Goal: Task Accomplishment & Management: Manage account settings

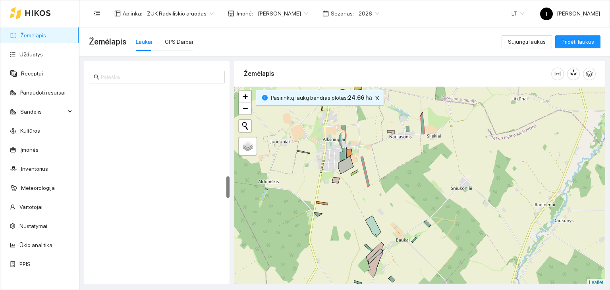
scroll to position [2, 0]
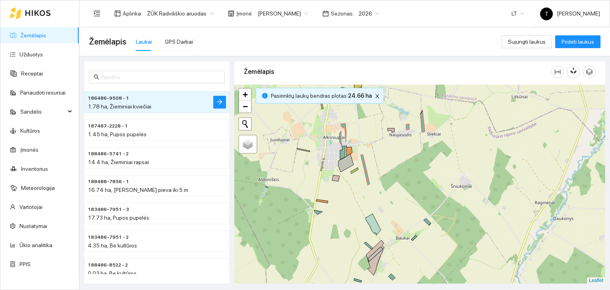
click at [373, 100] on div "Pasirinktų laukų bendras plotas : 24.66 ha" at bounding box center [320, 96] width 128 height 16
click at [374, 96] on icon "close" at bounding box center [377, 96] width 6 height 6
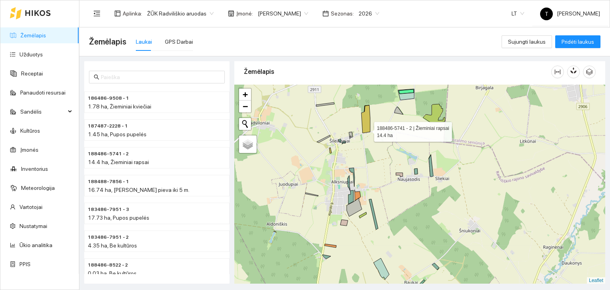
click at [367, 129] on icon at bounding box center [365, 119] width 9 height 28
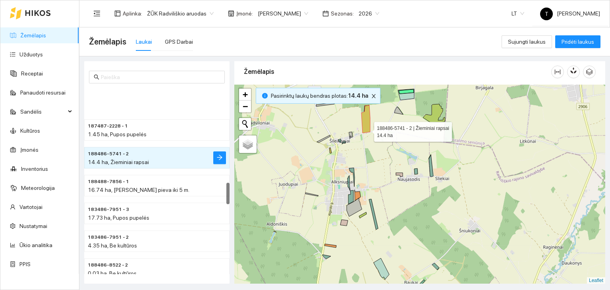
scroll to position [805, 0]
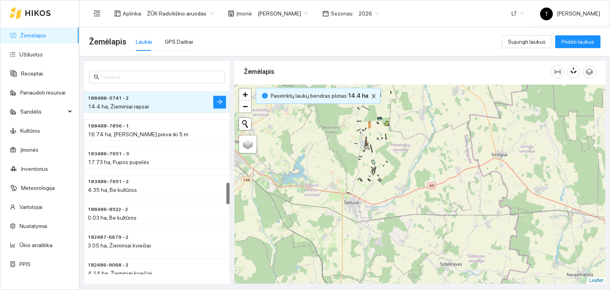
drag, startPoint x: 397, startPoint y: 231, endPoint x: 371, endPoint y: 166, distance: 70.5
click at [379, 178] on icon at bounding box center [380, 179] width 2 height 3
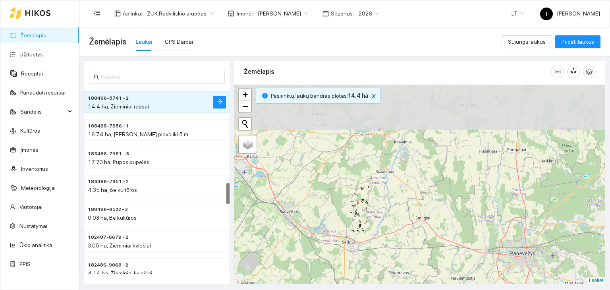
drag, startPoint x: 369, startPoint y: 139, endPoint x: 362, endPoint y: 216, distance: 77.3
click at [362, 216] on div "+ − Nieko nerasta. Bandykite dar kartą. Žemėlapis Palydovas Leaflet" at bounding box center [419, 184] width 371 height 199
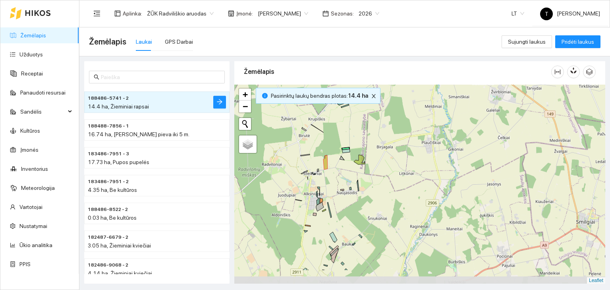
drag, startPoint x: 337, startPoint y: 226, endPoint x: 331, endPoint y: 187, distance: 39.7
click at [331, 187] on div "+ − Nieko nerasta. Bandykite dar kartą. Žemėlapis Palydovas Leaflet" at bounding box center [419, 184] width 371 height 199
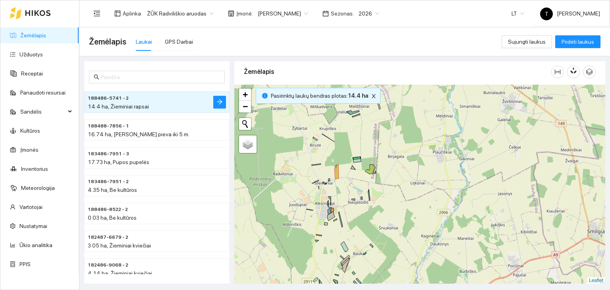
drag, startPoint x: 338, startPoint y: 185, endPoint x: 353, endPoint y: 193, distance: 16.7
click at [353, 193] on div "+ − Nieko nerasta. Bandykite dar kartą. Žemėlapis Palydovas Leaflet" at bounding box center [419, 184] width 371 height 199
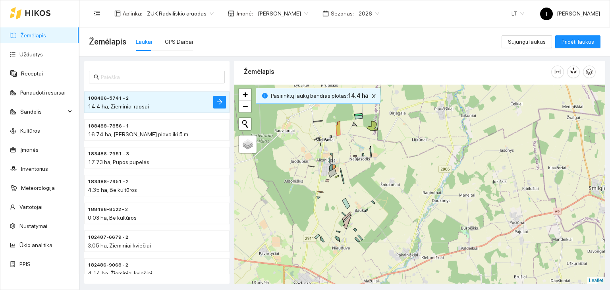
drag, startPoint x: 368, startPoint y: 251, endPoint x: 372, endPoint y: 202, distance: 49.4
click at [372, 202] on div "+ − Nieko nerasta. Bandykite dar kartą. Žemėlapis Palydovas Leaflet" at bounding box center [419, 184] width 371 height 199
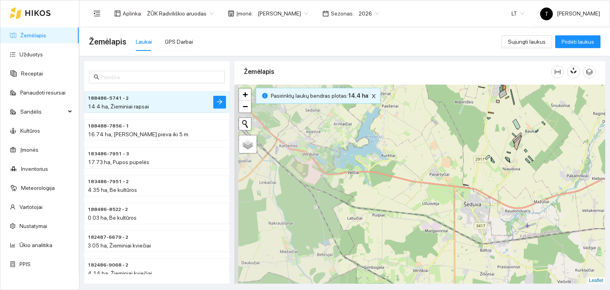
drag, startPoint x: 388, startPoint y: 150, endPoint x: 543, endPoint y: 158, distance: 155.0
click at [543, 158] on div "+ − Nieko nerasta. Bandykite dar kartą. Žemėlapis Palydovas Leaflet" at bounding box center [419, 184] width 371 height 199
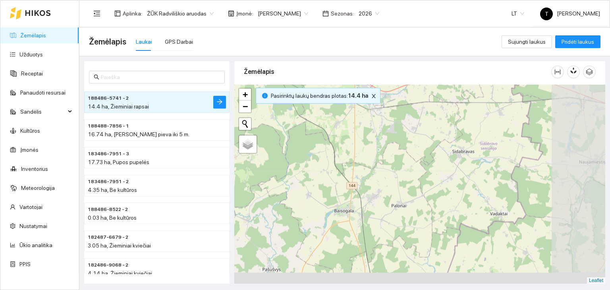
drag, startPoint x: 412, startPoint y: 204, endPoint x: 304, endPoint y: 116, distance: 138.8
click at [304, 109] on div "+ − Nieko nerasta. Bandykite dar kartą. Žemėlapis Palydovas Leaflet" at bounding box center [419, 184] width 371 height 199
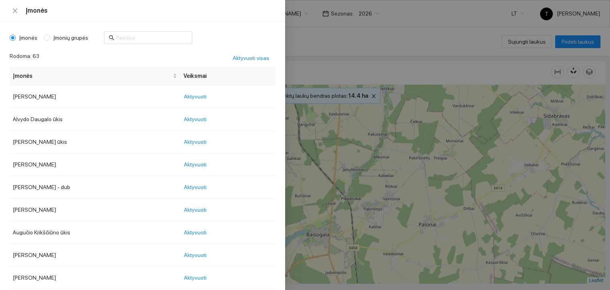
click at [285, 12] on body "Žemėlapis Užduotys Receptai Panaudoti resursai Sandėlis Kultūros Įmonės Invento…" at bounding box center [305, 145] width 610 height 290
click at [127, 35] on input "text" at bounding box center [151, 37] width 71 height 9
click at [206, 163] on span "Aktyvuoti" at bounding box center [195, 164] width 23 height 9
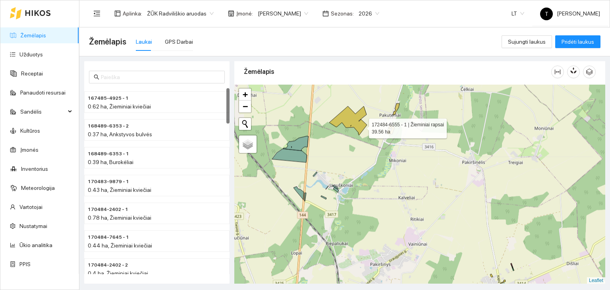
click at [362, 126] on icon at bounding box center [348, 120] width 38 height 29
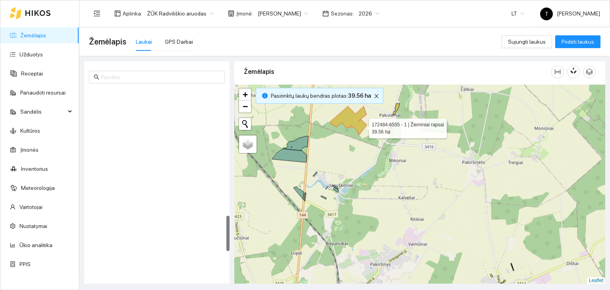
scroll to position [667, 0]
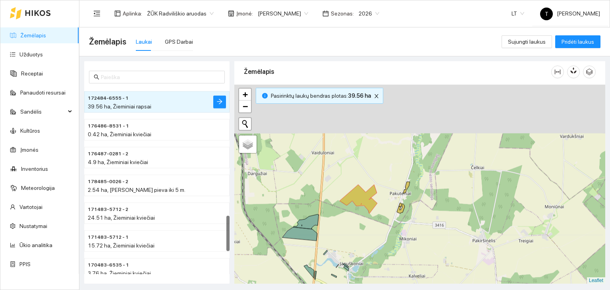
drag, startPoint x: 457, startPoint y: 142, endPoint x: 467, endPoint y: 220, distance: 78.9
click at [467, 220] on div "+ − Nieko nerasta. Bandykite dar kartą. Žemėlapis Palydovas Leaflet" at bounding box center [419, 184] width 371 height 199
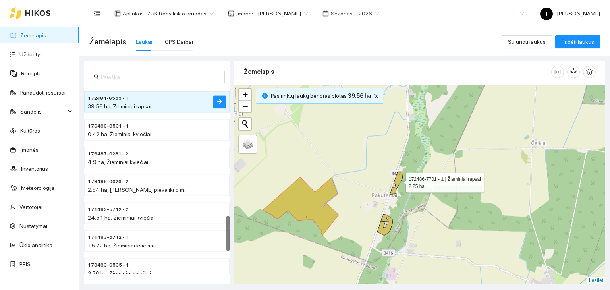
click at [399, 180] on icon at bounding box center [396, 183] width 13 height 23
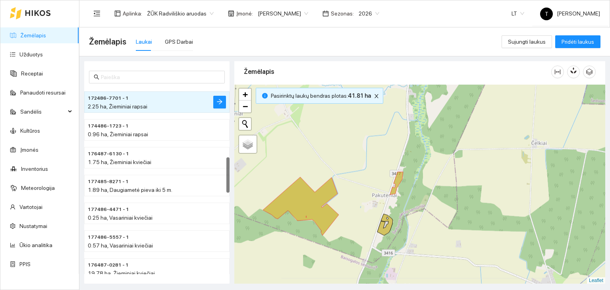
click at [386, 224] on div "+ − Nieko nerasta. Bandykite dar kartą. Žemėlapis Palydovas Leaflet" at bounding box center [419, 184] width 371 height 199
click at [387, 226] on icon at bounding box center [384, 224] width 15 height 21
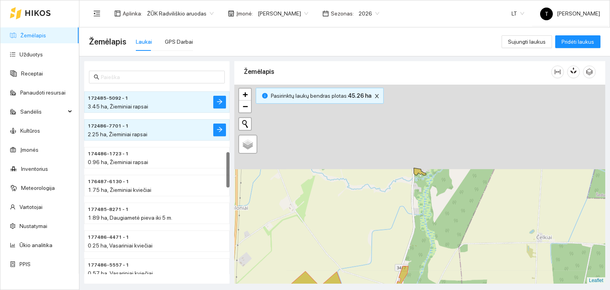
drag, startPoint x: 419, startPoint y: 159, endPoint x: 424, endPoint y: 243, distance: 84.7
click at [424, 243] on div "+ − Nieko nerasta. Bandykite dar kartą. Žemėlapis Palydovas Leaflet" at bounding box center [419, 184] width 371 height 199
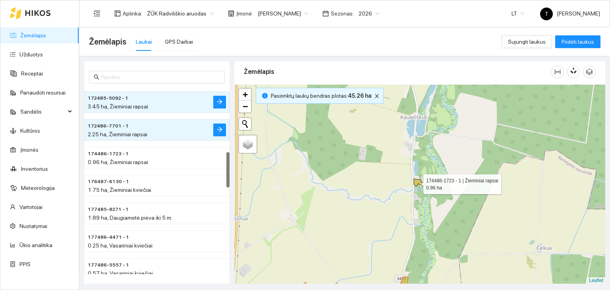
click at [416, 182] on icon at bounding box center [420, 182] width 12 height 7
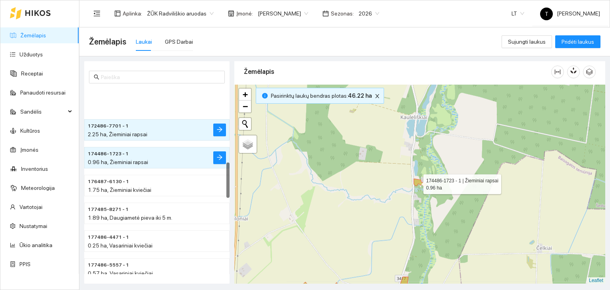
scroll to position [389, 0]
